Goal: Task Accomplishment & Management: Complete application form

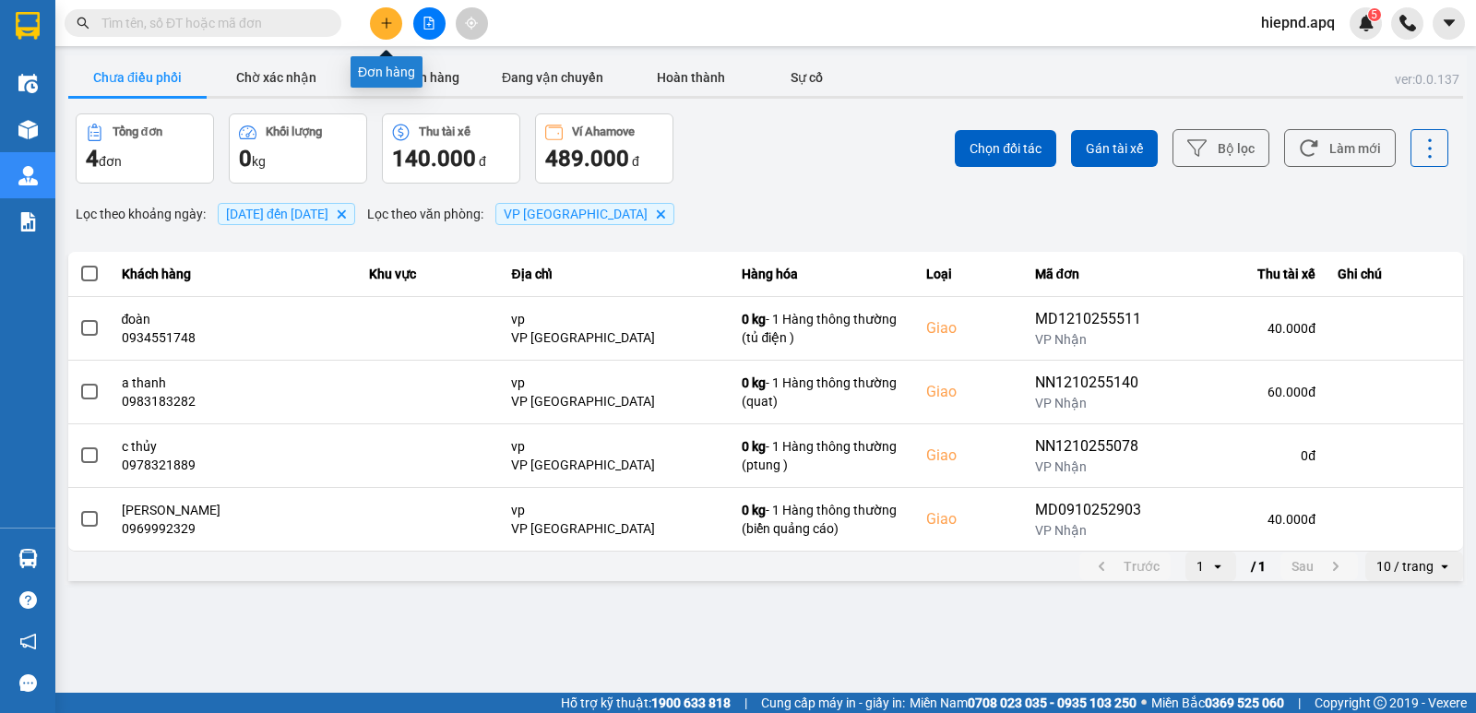
click at [388, 21] on icon "plus" at bounding box center [386, 23] width 13 height 13
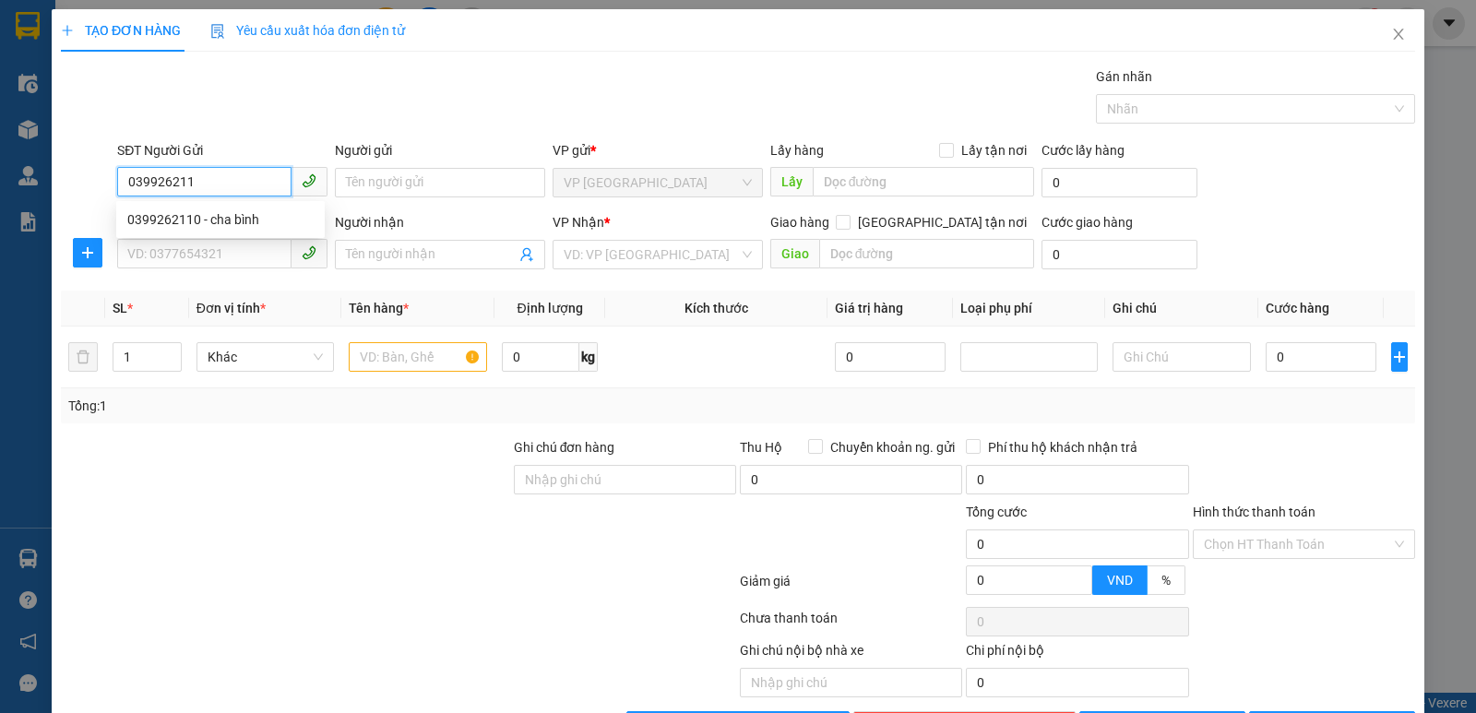
type input "0399262110"
click at [162, 212] on div "0399262110 - cha bình" at bounding box center [220, 219] width 186 height 20
type input "cha bình"
type input "0399262110"
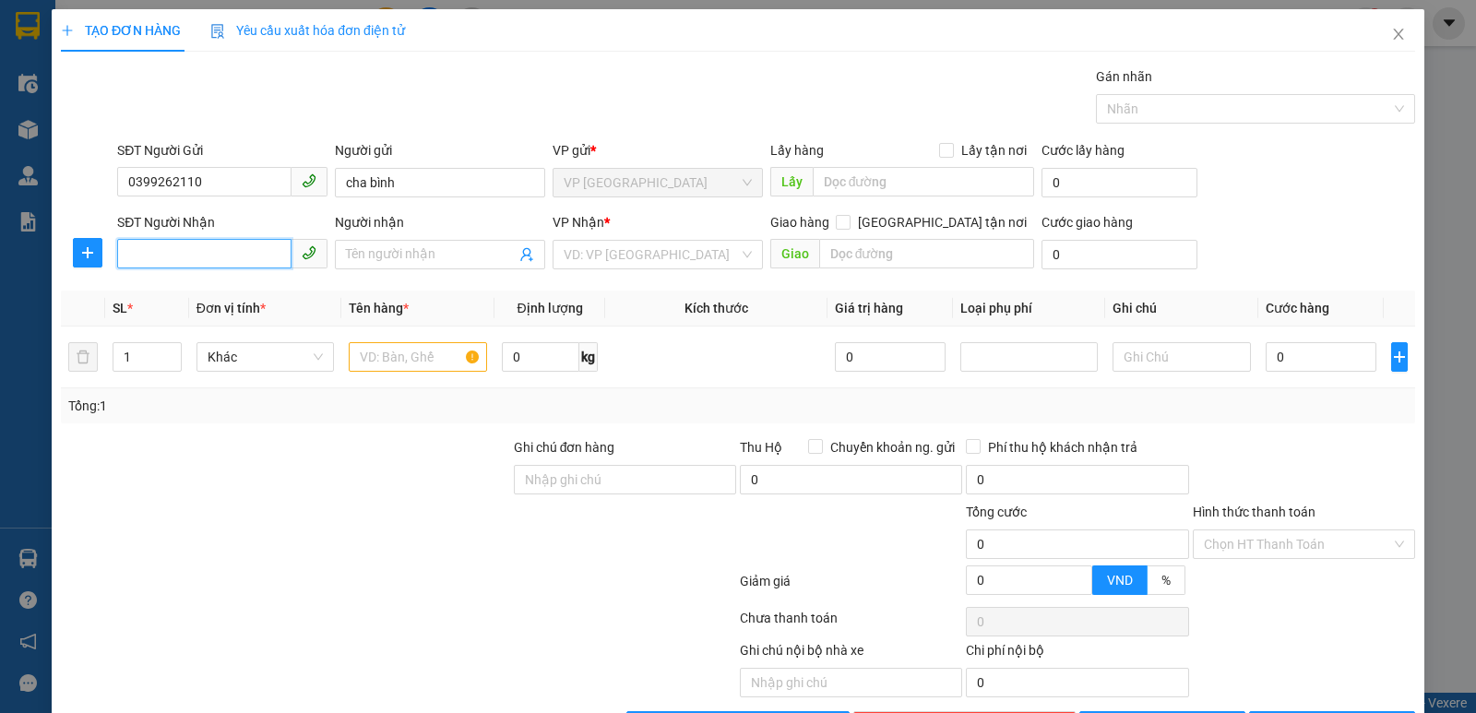
click at [196, 263] on input "SĐT Người Nhận" at bounding box center [204, 254] width 174 height 30
click at [189, 316] on div "0989741426 - a CHÂU" at bounding box center [220, 321] width 186 height 20
type input "0989741426"
type input "a CHÂU"
checkbox input "true"
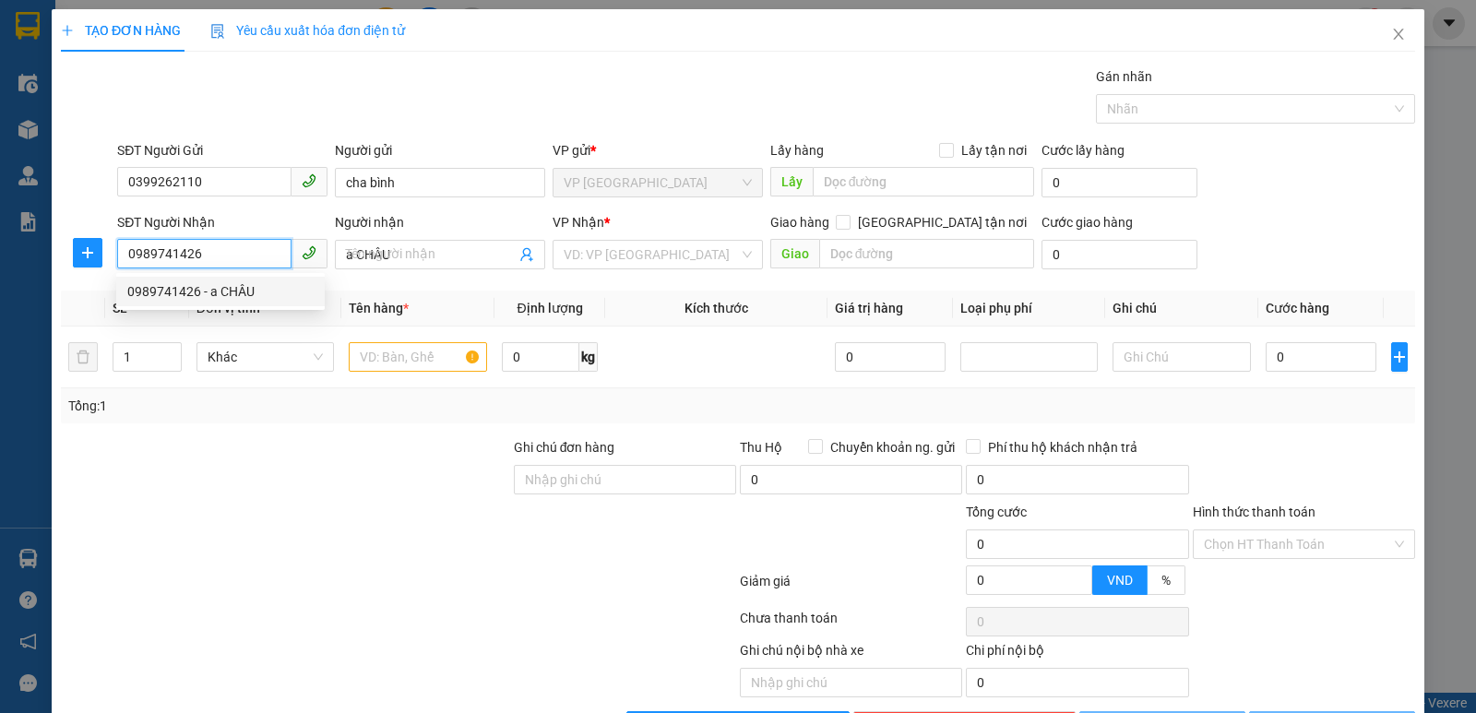
type input "92 [PERSON_NAME] , nghĩa đô [GEOGRAPHIC_DATA]"
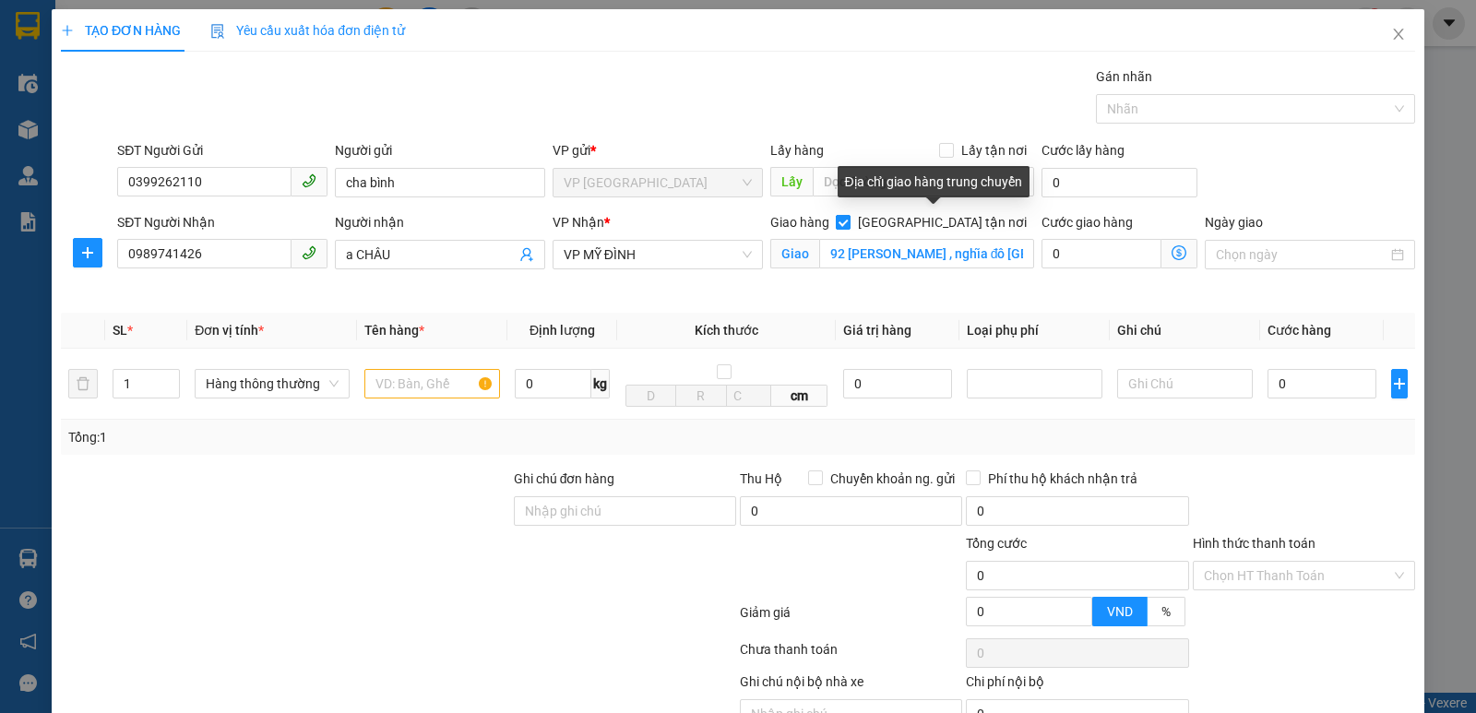
click at [849, 222] on input "[GEOGRAPHIC_DATA] tận nơi" at bounding box center [842, 221] width 13 height 13
checkbox input "false"
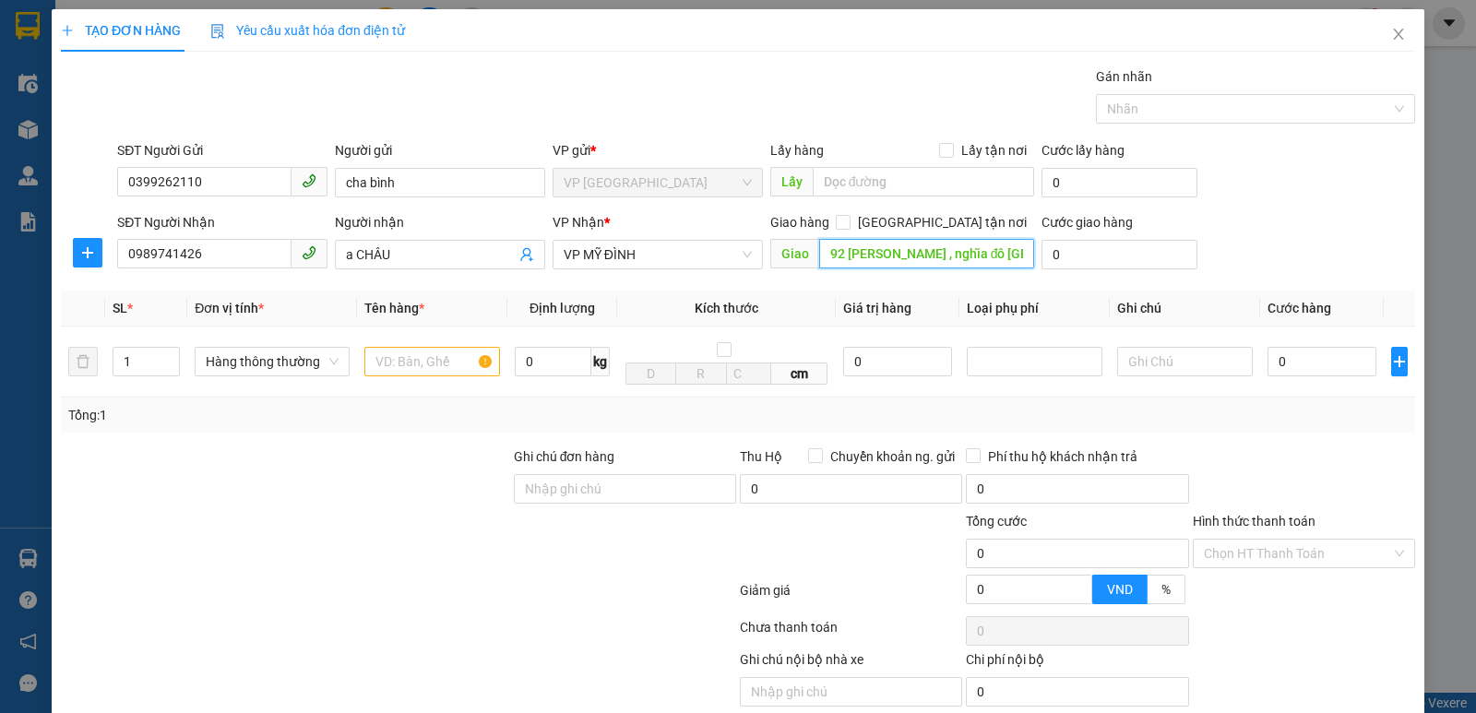
click at [987, 249] on input "92 [PERSON_NAME] , nghĩa đô [GEOGRAPHIC_DATA]" at bounding box center [927, 254] width 216 height 30
type input "md"
click at [849, 226] on input "[GEOGRAPHIC_DATA] tận nơi" at bounding box center [842, 221] width 13 height 13
checkbox input "true"
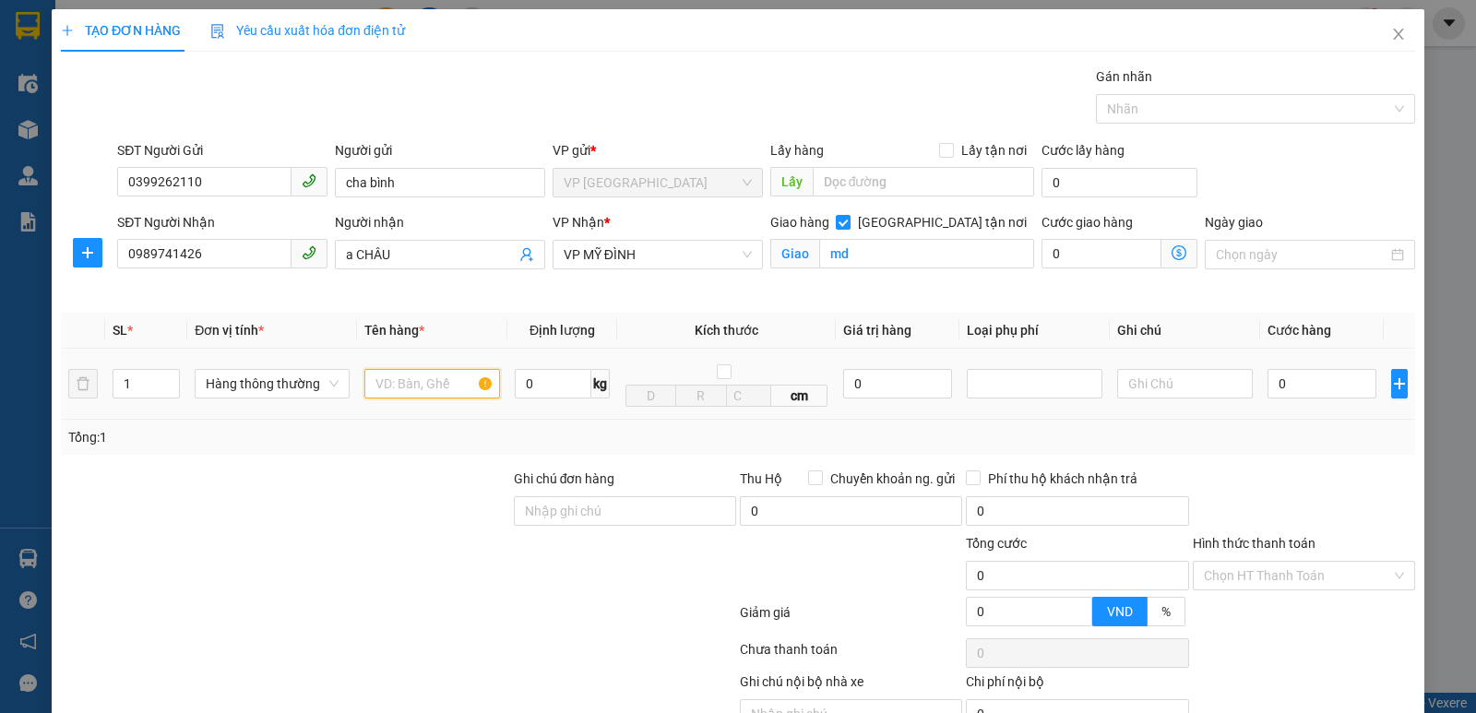
click at [431, 381] on input "text" at bounding box center [432, 384] width 136 height 30
type input "giay tờ"
click at [1317, 385] on input "0" at bounding box center [1322, 384] width 109 height 30
type input "3"
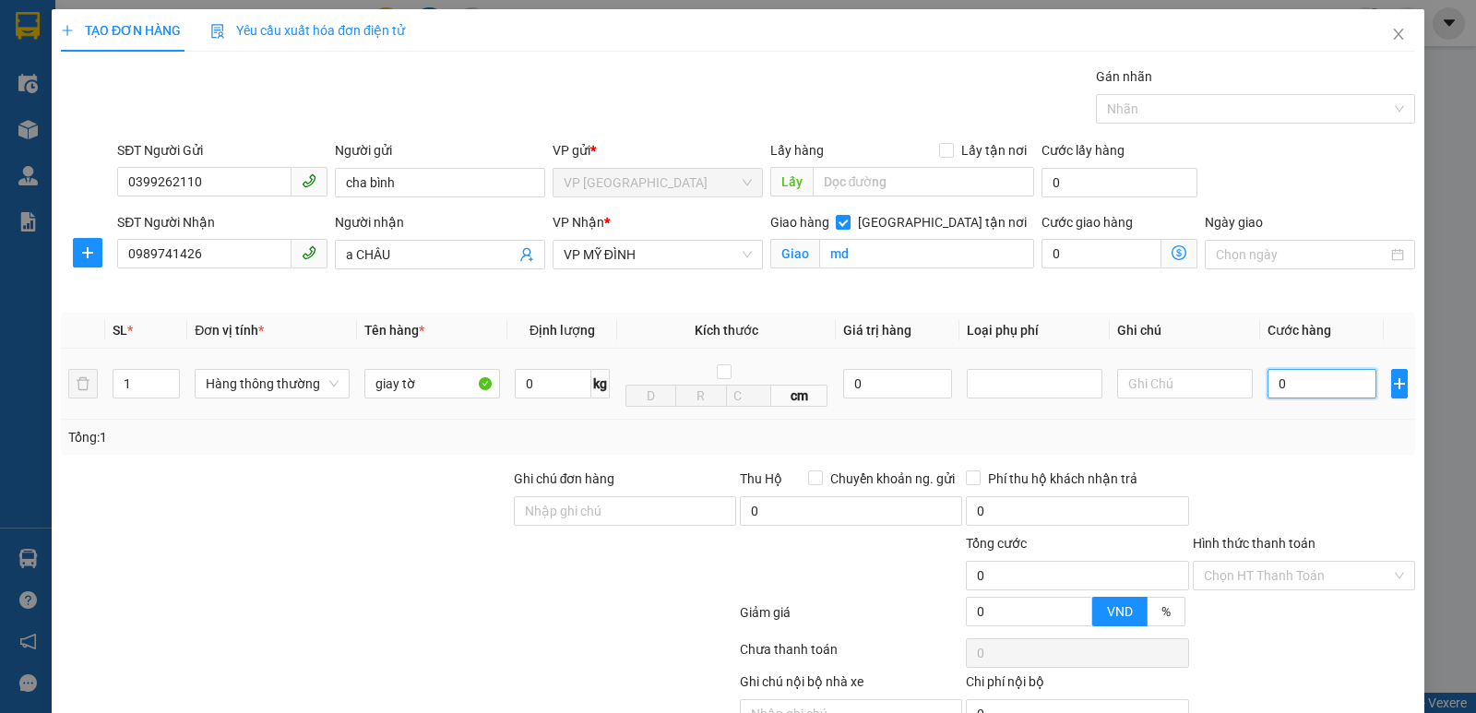
type input "3"
type input "30"
type input "300"
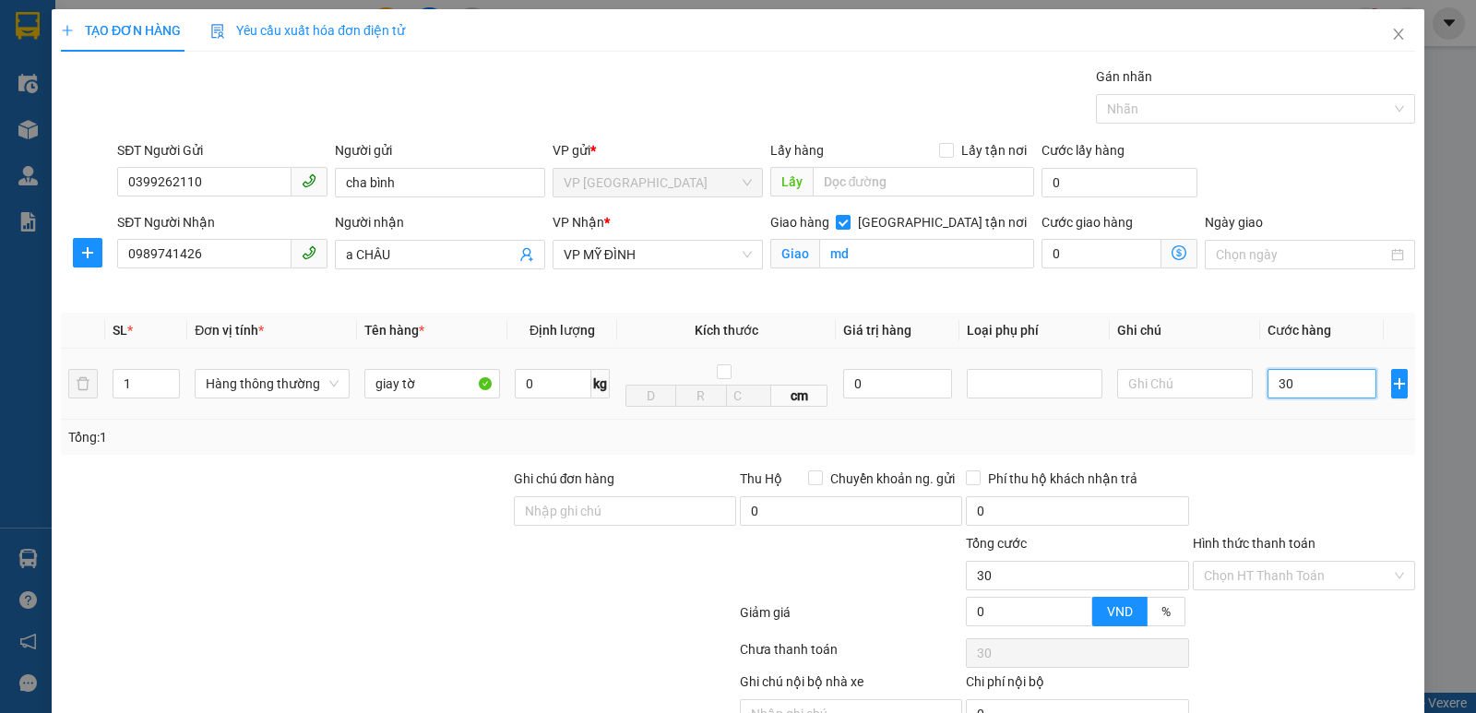
type input "300"
type input "3.000"
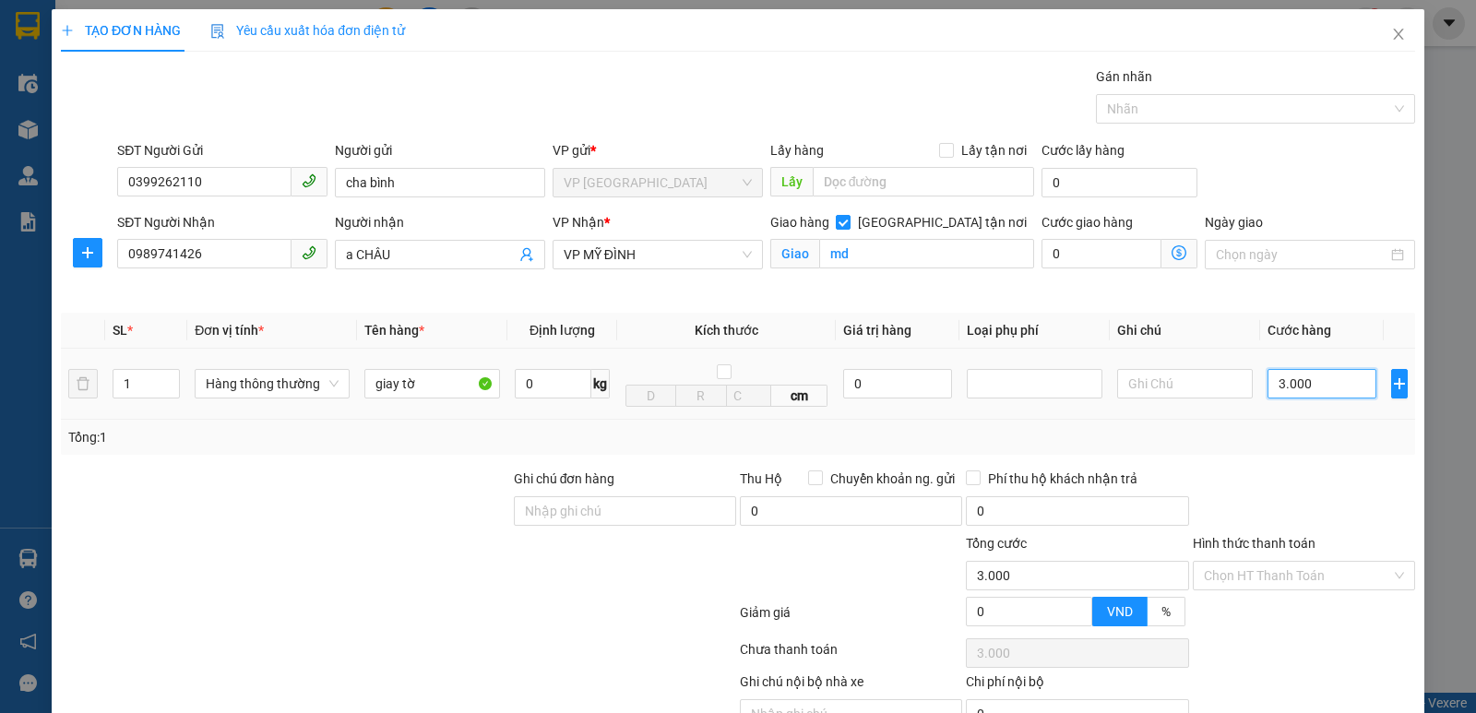
type input "30.000"
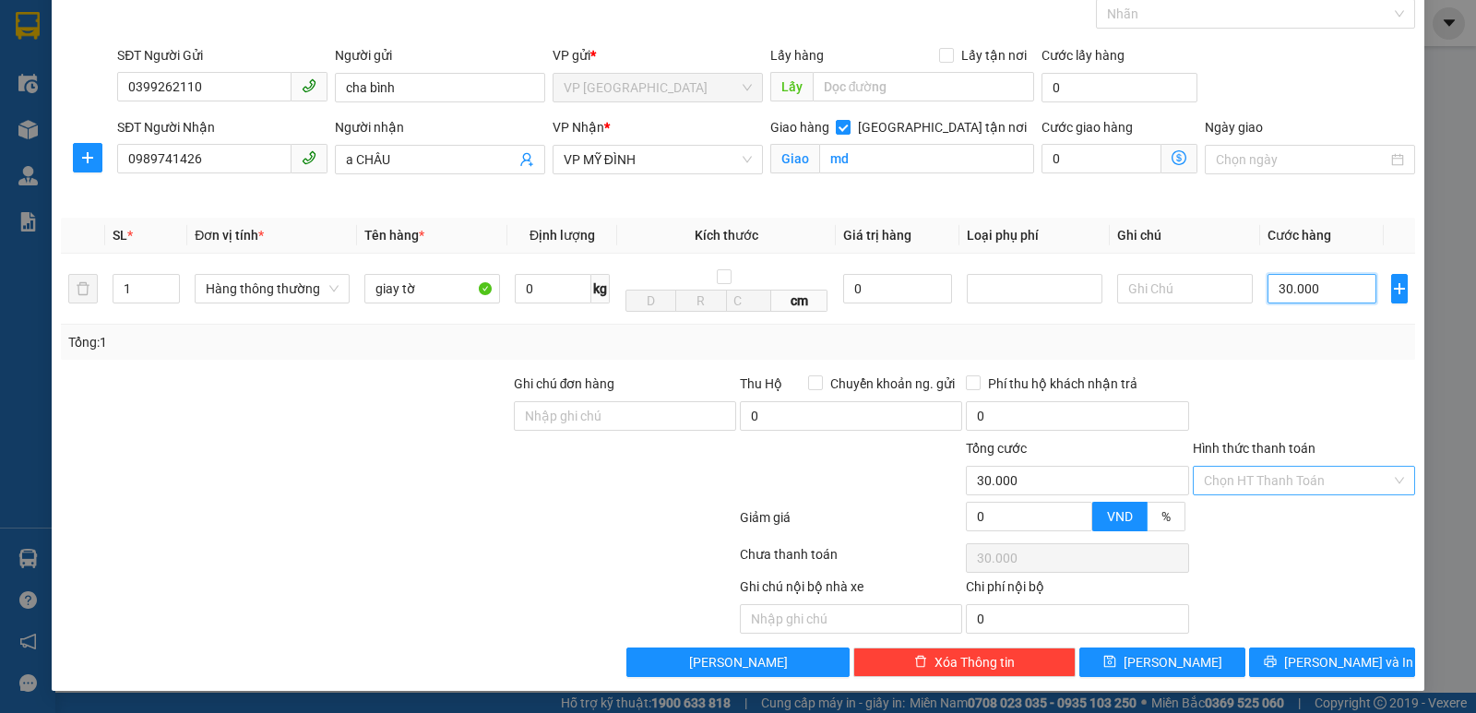
type input "30.000"
click at [1294, 481] on input "Hình thức thanh toán" at bounding box center [1297, 481] width 187 height 28
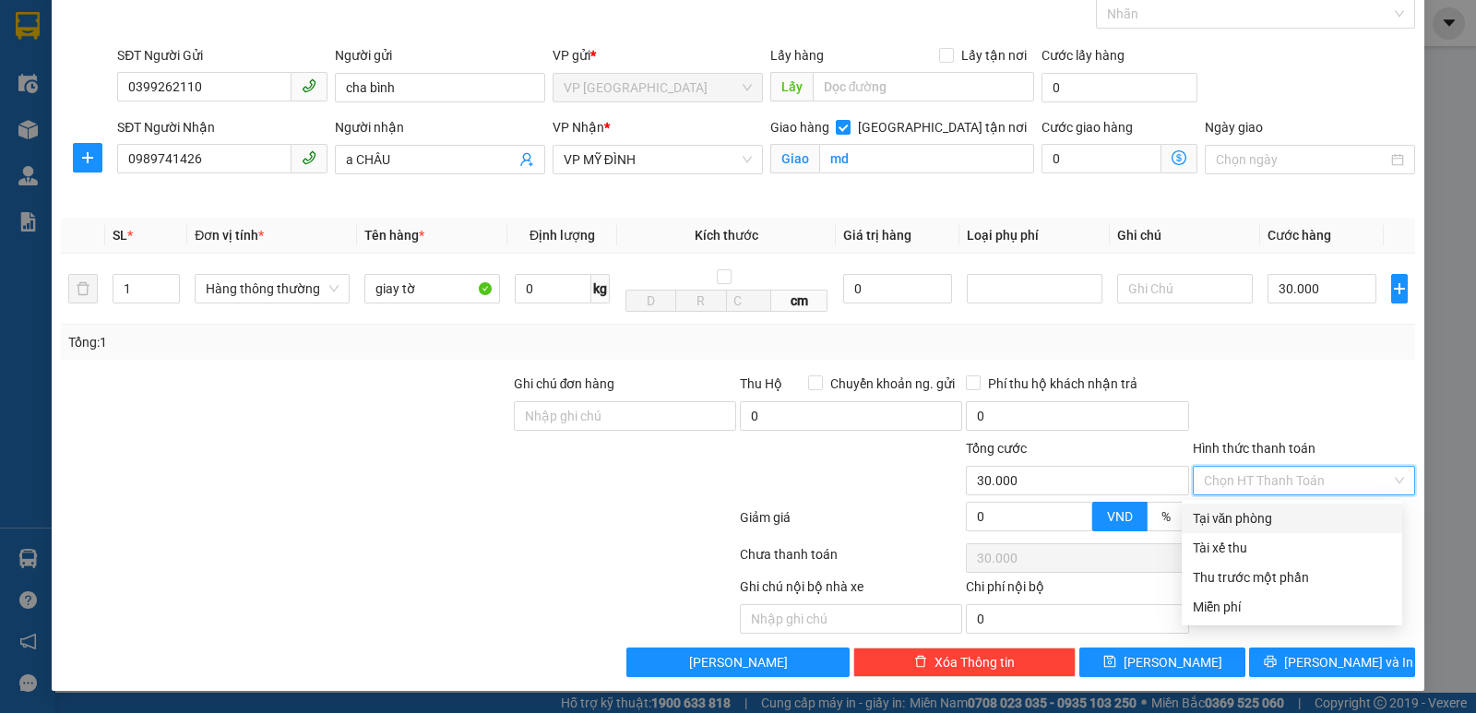
click at [1252, 525] on div "Tại văn phòng" at bounding box center [1292, 518] width 198 height 20
type input "0"
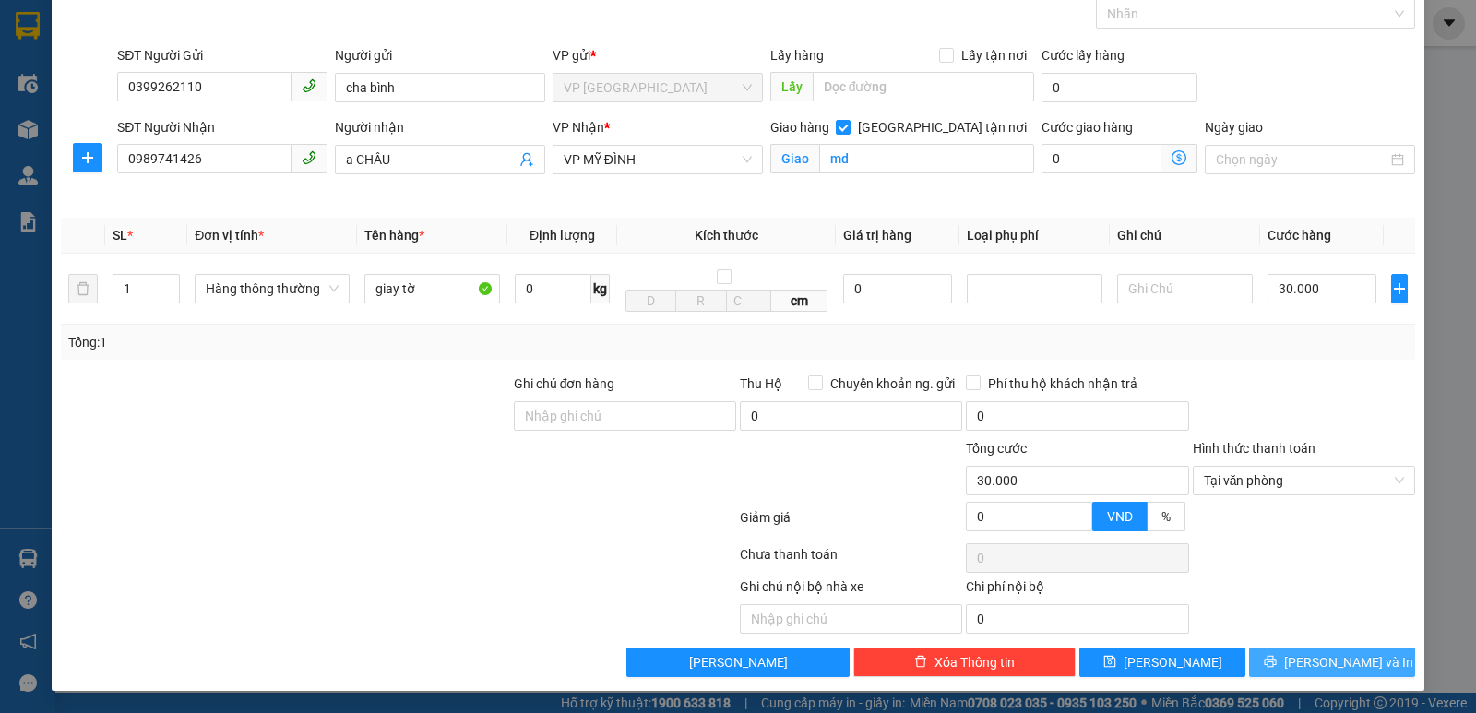
click at [1303, 666] on button "[PERSON_NAME] và In" at bounding box center [1332, 663] width 166 height 30
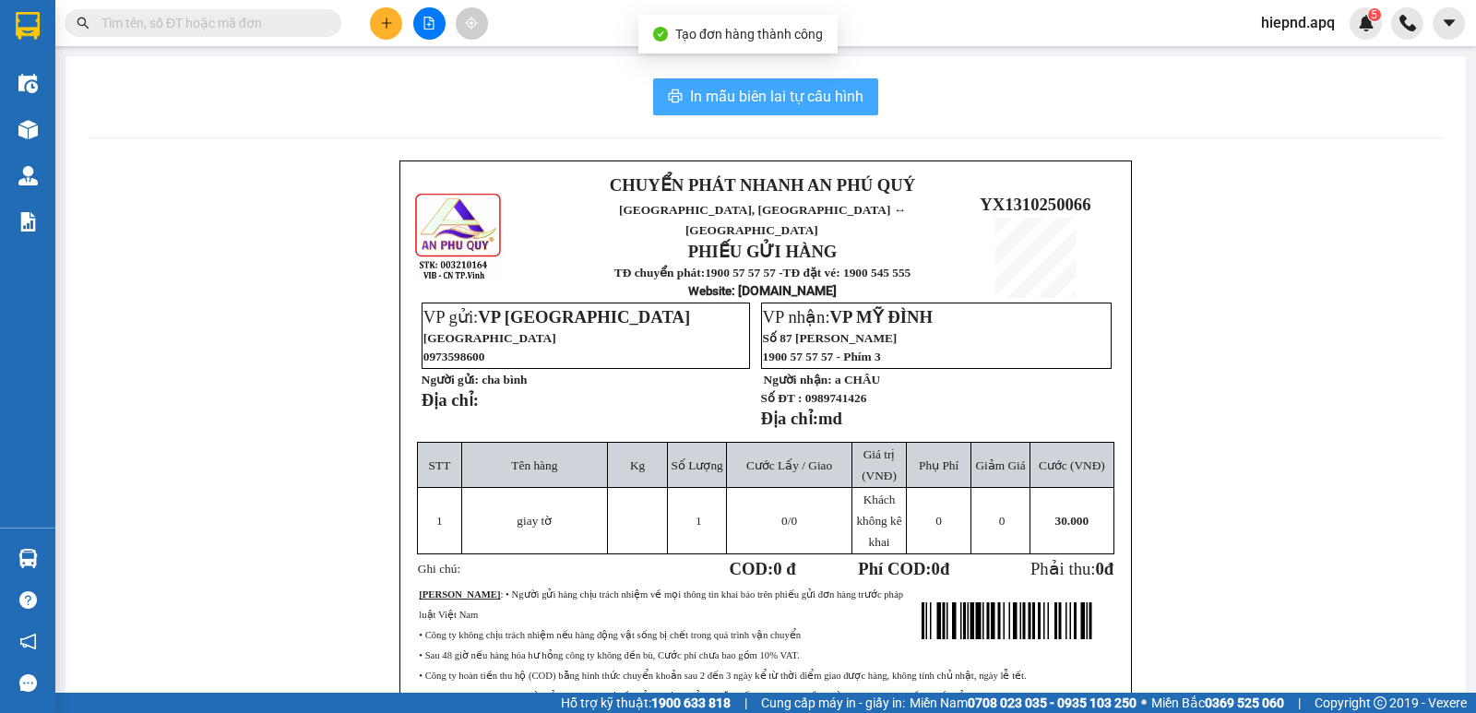
click at [719, 101] on span "In mẫu biên lai tự cấu hình" at bounding box center [776, 96] width 173 height 23
